Goal: Task Accomplishment & Management: Complete application form

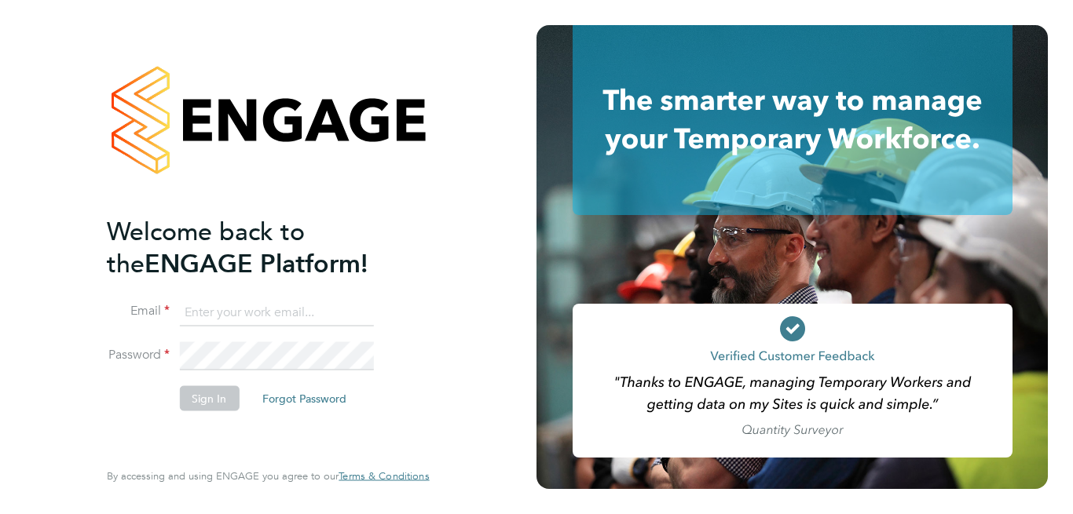
click at [258, 316] on input at bounding box center [276, 312] width 194 height 28
type input "mark.woodsworth@gmail.com"
click at [206, 398] on button "Sign In" at bounding box center [209, 398] width 60 height 25
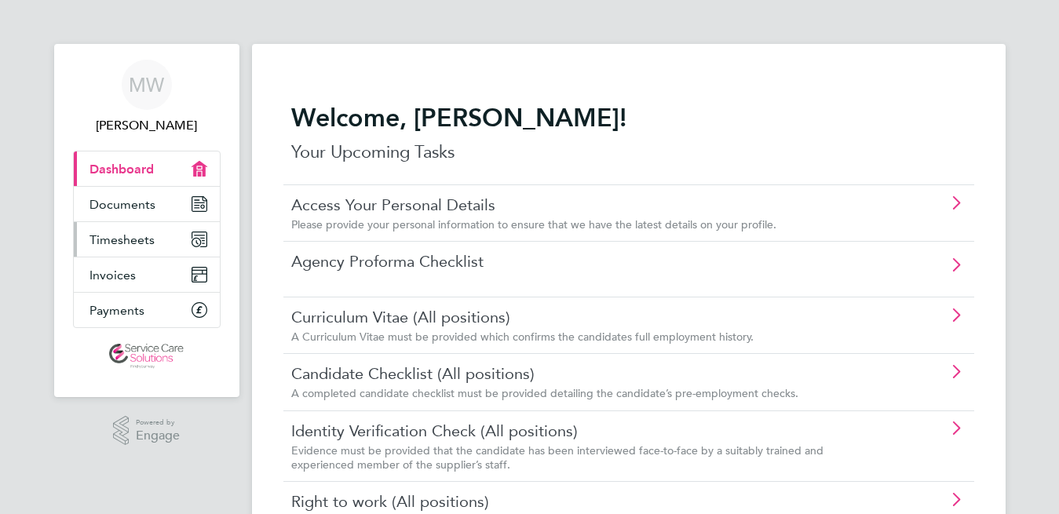
click at [119, 243] on span "Timesheets" at bounding box center [122, 239] width 65 height 15
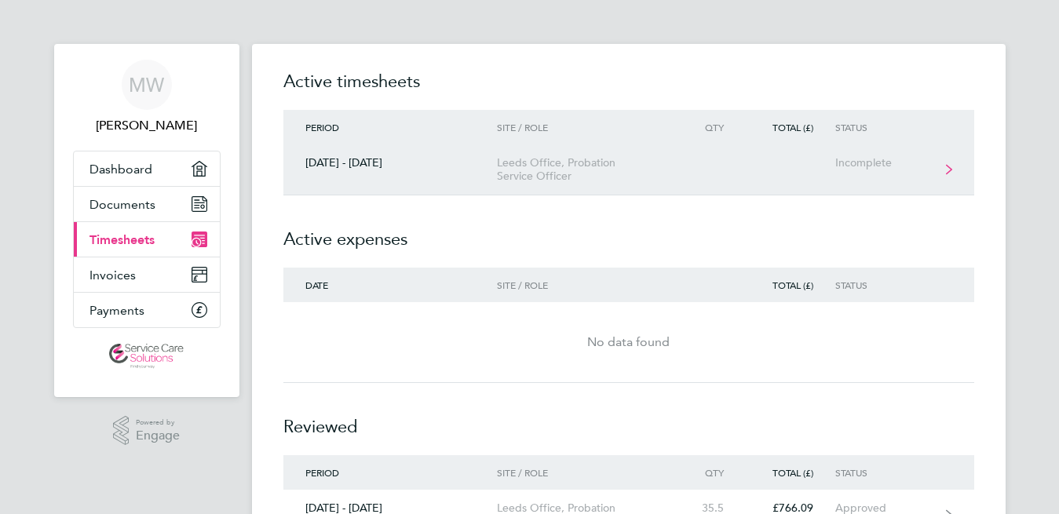
click at [949, 175] on svg-icon at bounding box center [949, 171] width 6 height 14
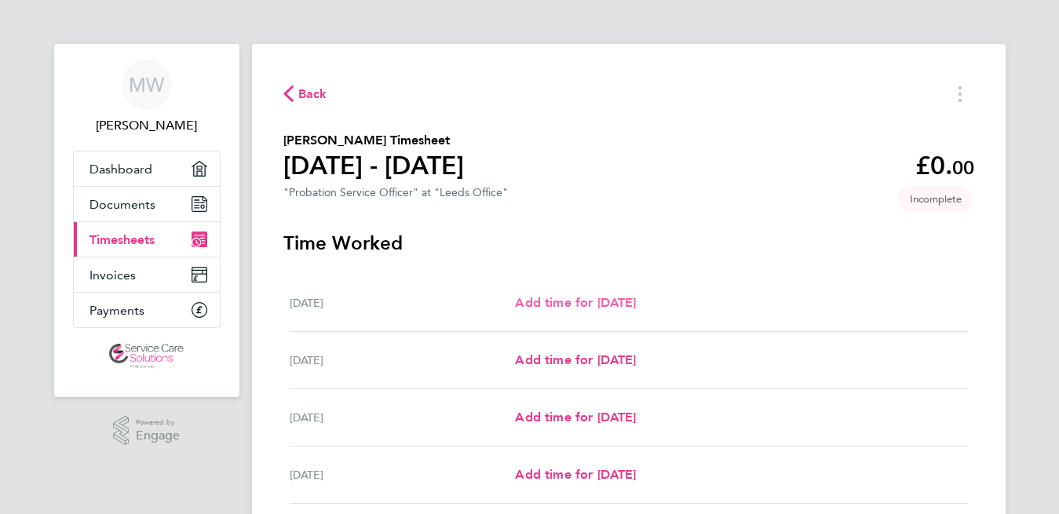
click at [581, 309] on span "Add time for [DATE]" at bounding box center [575, 302] width 121 height 15
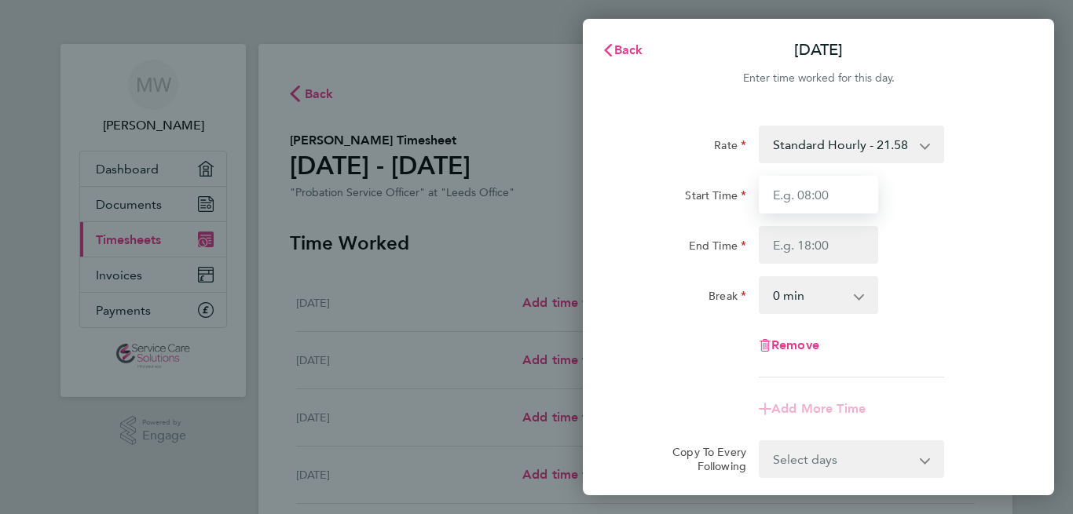
click at [793, 205] on input "Start Time" at bounding box center [818, 195] width 119 height 38
type input "08:00"
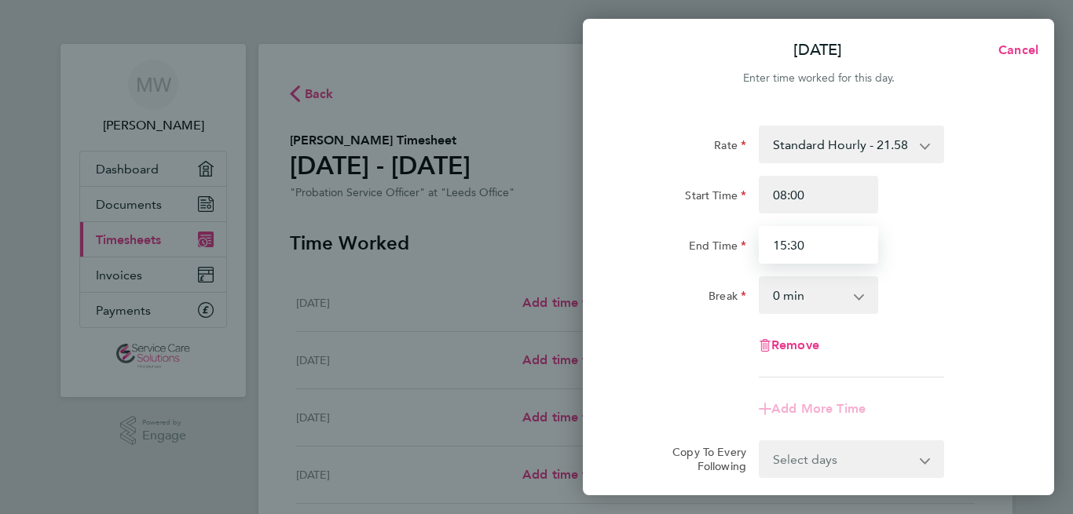
type input "15:30"
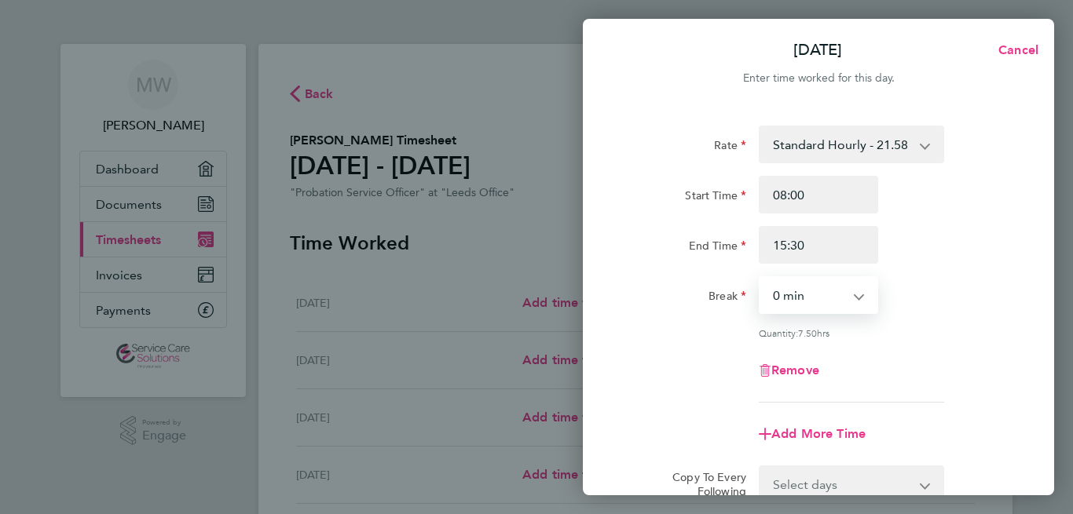
select select "30"
click option "30 min" at bounding box center [0, 0] width 0 height 0
click at [999, 362] on div "Remove" at bounding box center [818, 371] width 396 height 38
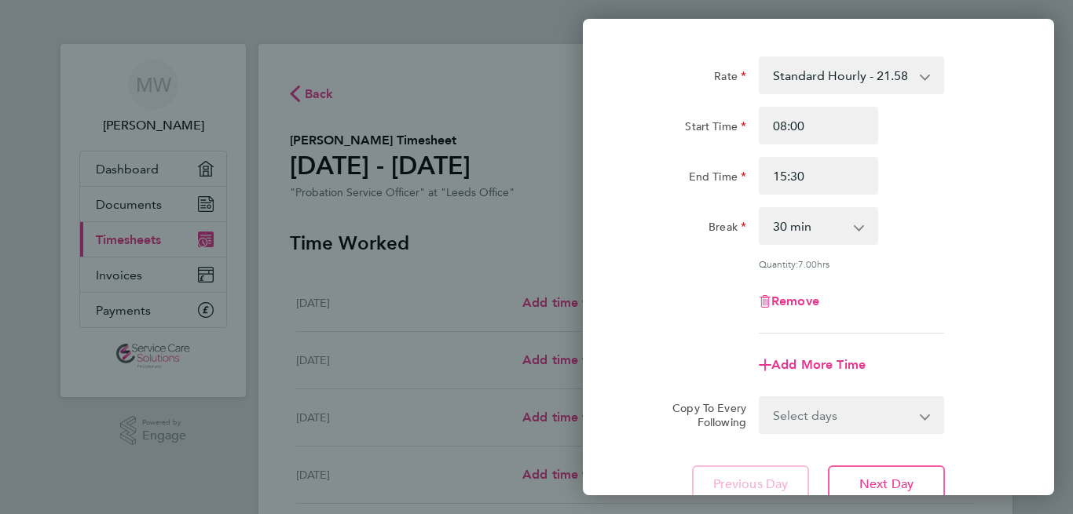
scroll to position [71, 0]
click at [925, 408] on app-icon-cross-button at bounding box center [934, 414] width 19 height 35
click at [760, 397] on select "Select days Day Weekday (Mon-Fri) Weekend (Sat-Sun) [DATE] [DATE] [DATE] [DATE]…" at bounding box center [842, 414] width 165 height 35
select select "WEEKDAY"
click option "Weekday (Mon-Fri)" at bounding box center [0, 0] width 0 height 0
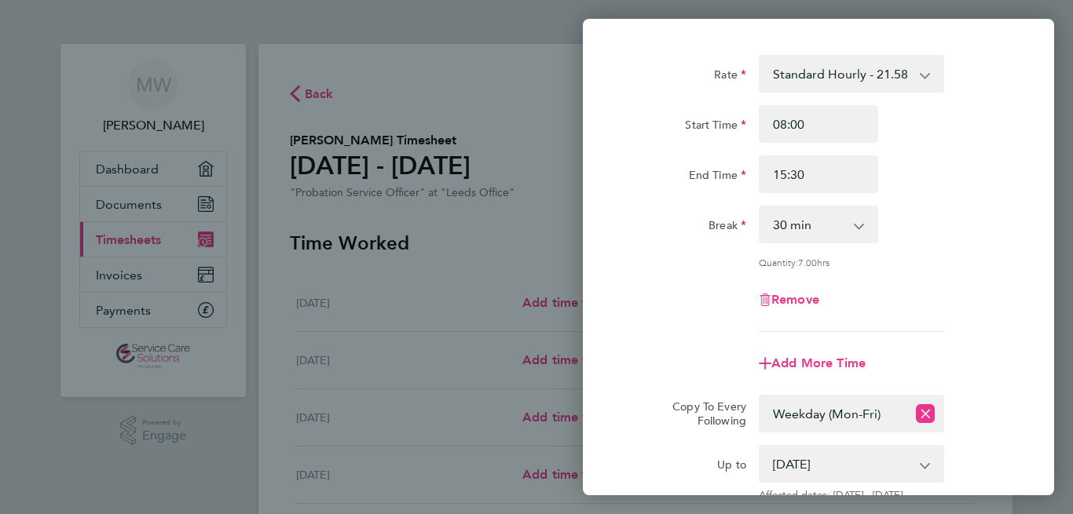
click at [923, 463] on app-icon-cross-button at bounding box center [932, 464] width 19 height 35
click at [760, 447] on select "[DATE] [DATE] [DATE] [DATE] [DATE] [DATE]" at bounding box center [841, 464] width 163 height 35
select select "[DATE]"
click at [1015, 410] on div "Rate Standard Hourly - 21.58 Start Time 08:00 End Time 15:30 Break 0 min 15 min…" at bounding box center [818, 313] width 471 height 554
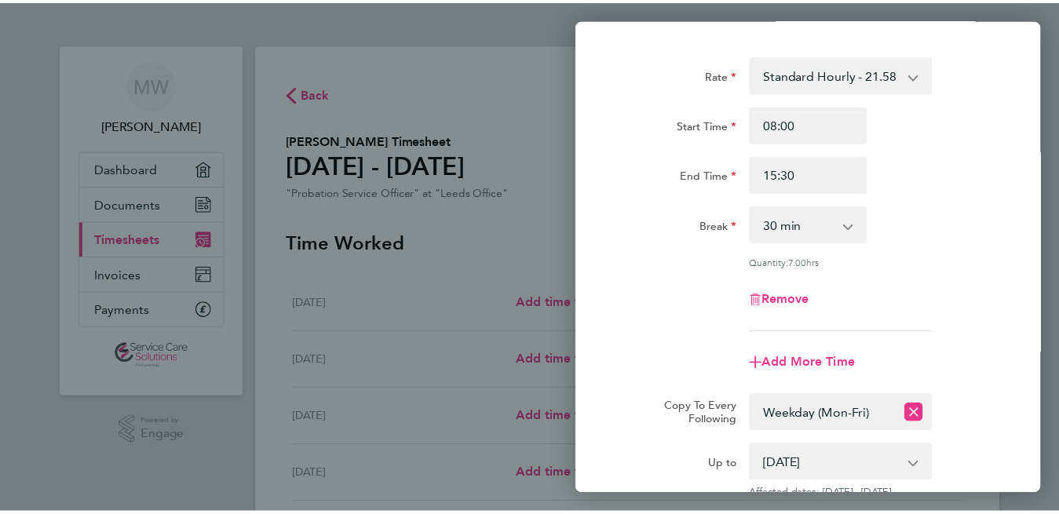
scroll to position [283, 0]
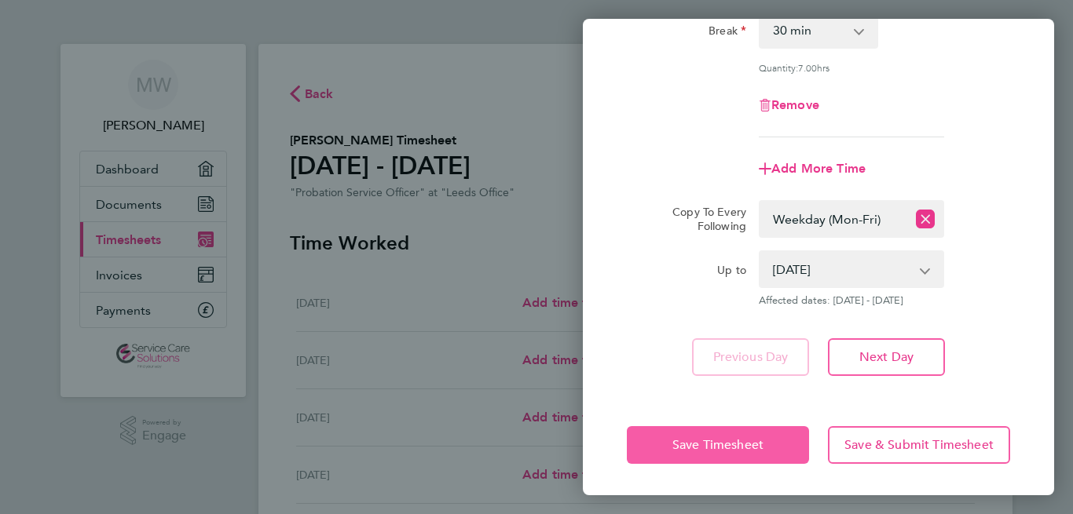
click at [731, 437] on span "Save Timesheet" at bounding box center [717, 445] width 91 height 16
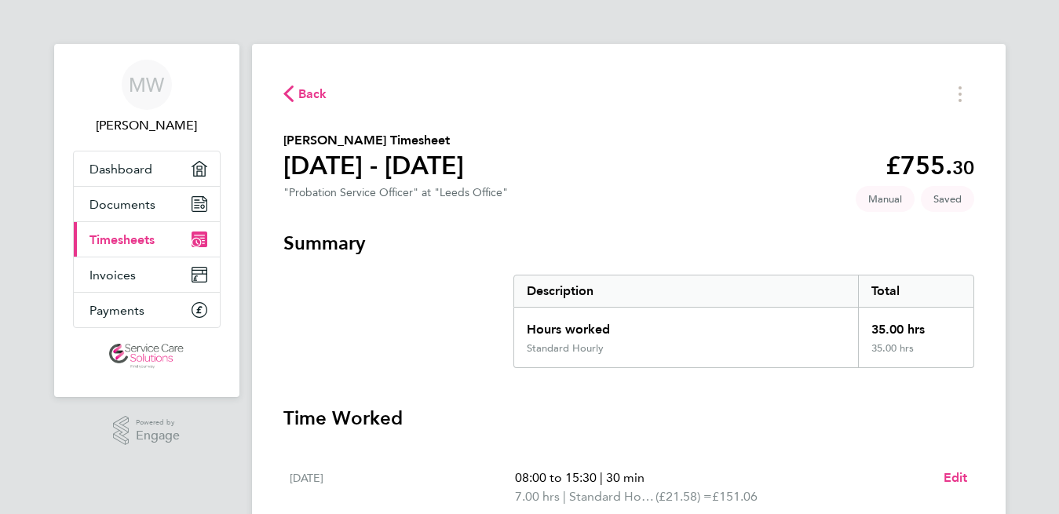
click at [788, 409] on h3 "Time Worked" at bounding box center [628, 418] width 691 height 25
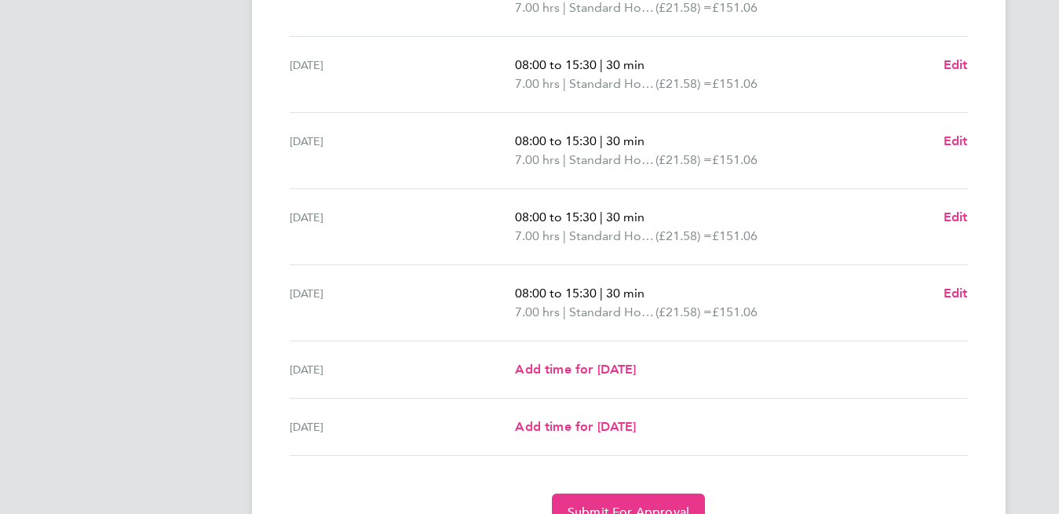
scroll to position [481, 0]
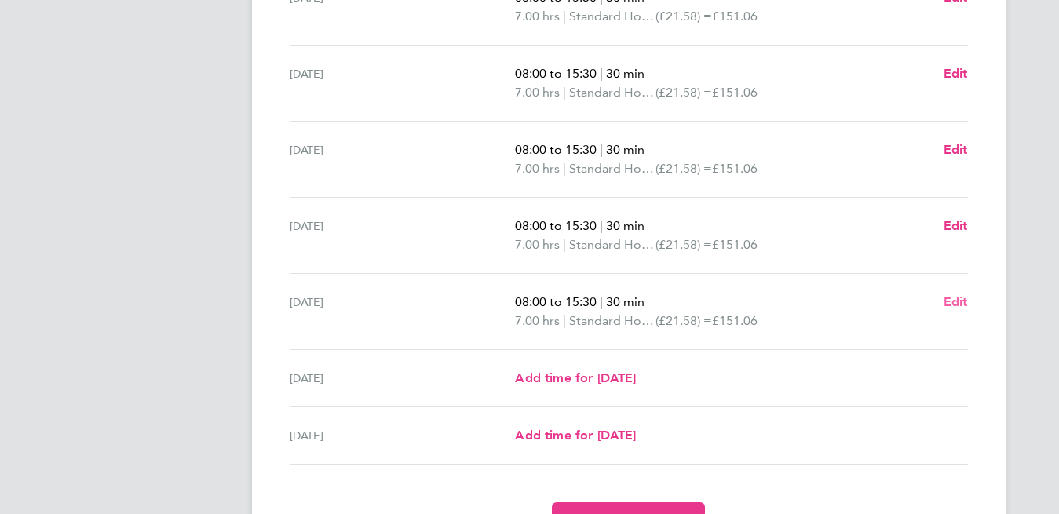
click at [955, 303] on span "Edit" at bounding box center [956, 301] width 24 height 15
select select "30"
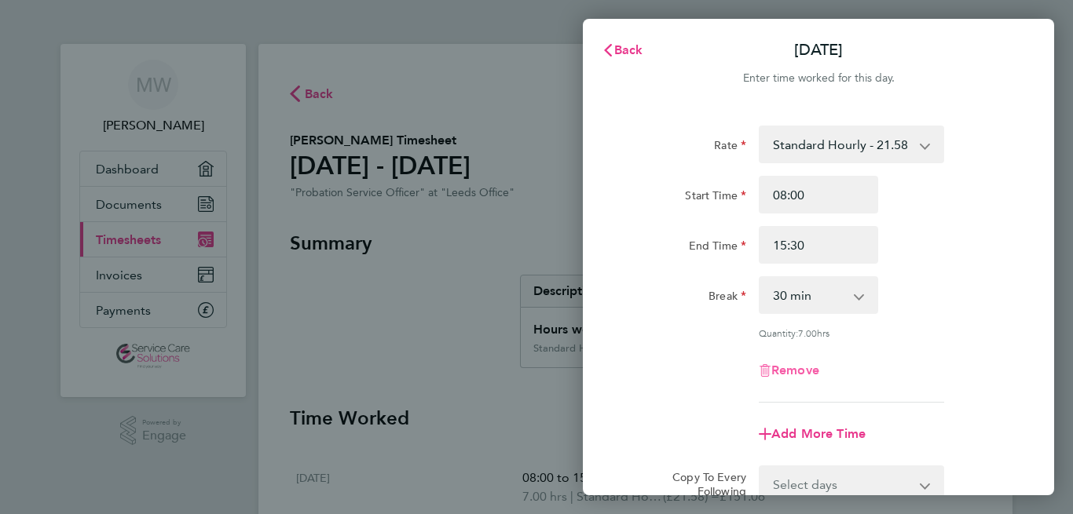
click at [794, 368] on span "Remove" at bounding box center [795, 370] width 48 height 15
select select "null"
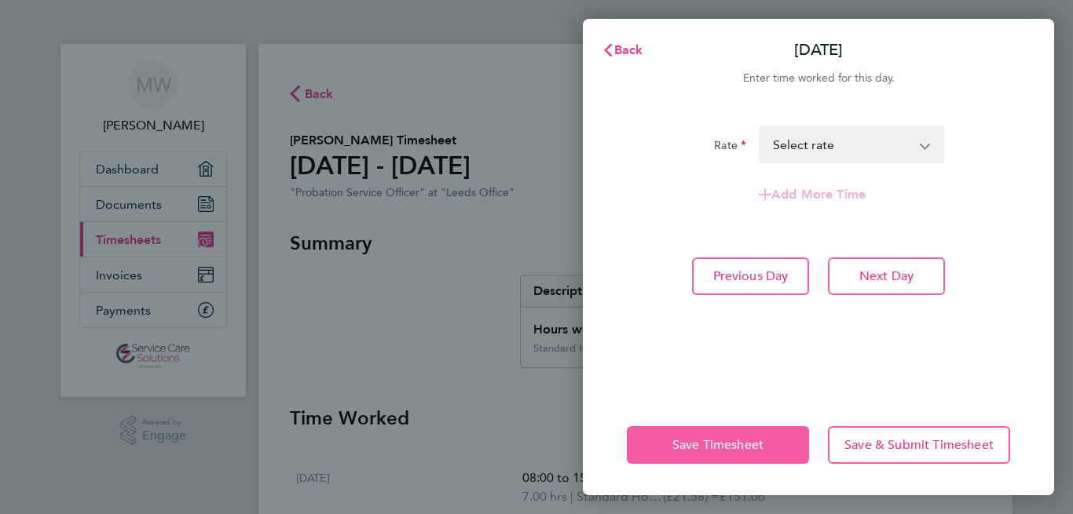
click at [687, 437] on span "Save Timesheet" at bounding box center [717, 445] width 91 height 16
